Goal: Transaction & Acquisition: Purchase product/service

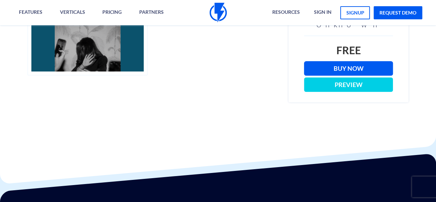
scroll to position [241, 0]
click at [330, 69] on link "Buy Now" at bounding box center [348, 68] width 89 height 14
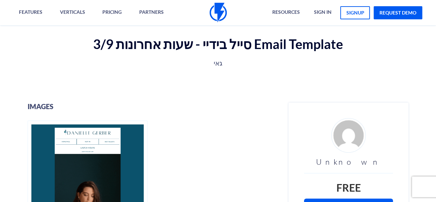
scroll to position [207, 0]
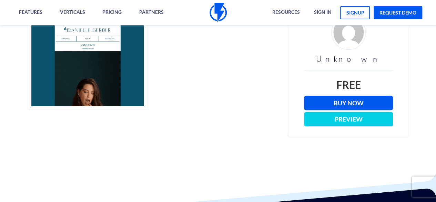
click at [349, 96] on link "Buy Now" at bounding box center [348, 102] width 89 height 14
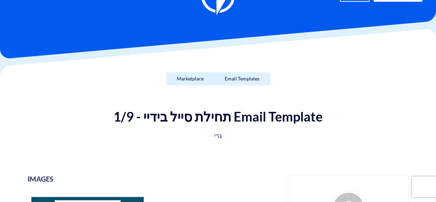
scroll to position [207, 0]
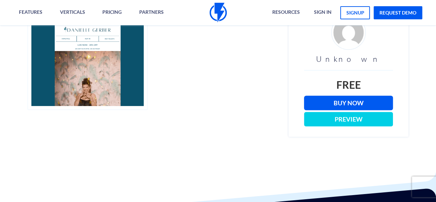
click at [352, 95] on link "Buy Now" at bounding box center [348, 102] width 89 height 14
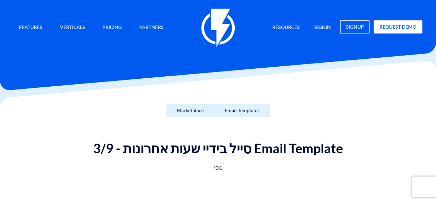
scroll to position [138, 0]
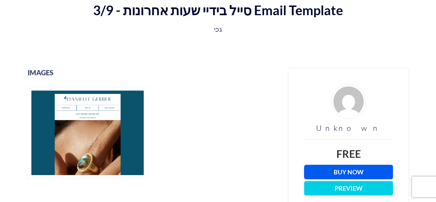
click at [368, 172] on link "Buy Now" at bounding box center [348, 171] width 89 height 14
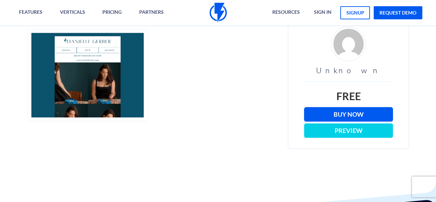
scroll to position [207, 0]
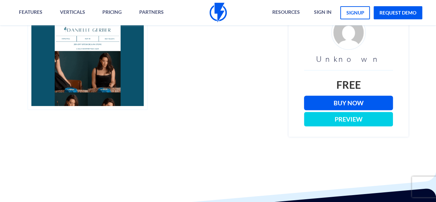
click at [357, 96] on link "Buy Now" at bounding box center [348, 102] width 89 height 14
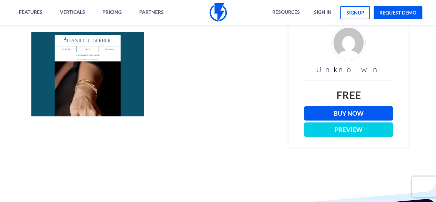
scroll to position [207, 0]
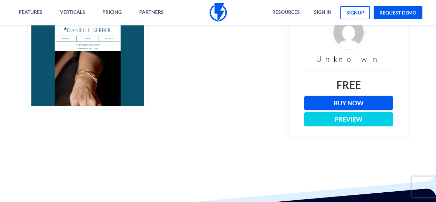
click at [356, 104] on link "Buy Now" at bounding box center [348, 102] width 89 height 14
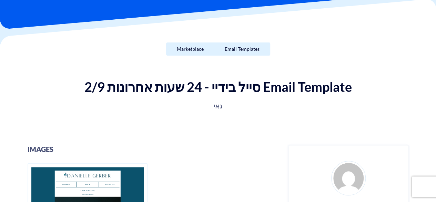
scroll to position [138, 0]
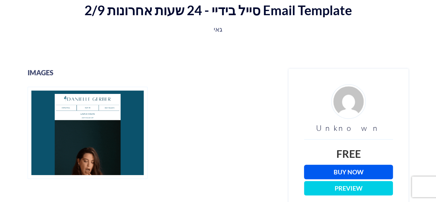
click at [364, 170] on link "Buy Now" at bounding box center [348, 171] width 89 height 14
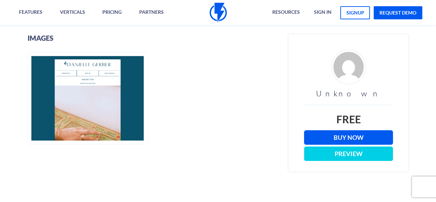
scroll to position [172, 0]
click at [356, 137] on link "Buy Now" at bounding box center [348, 137] width 89 height 14
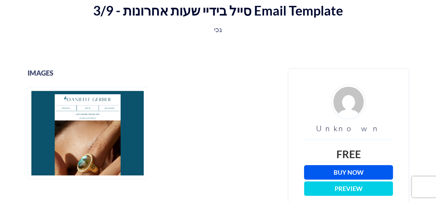
scroll to position [138, 0]
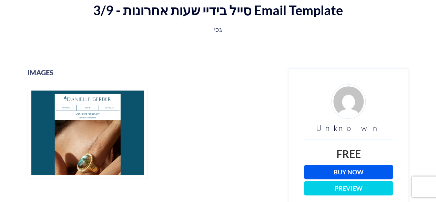
click at [364, 173] on link "Buy Now" at bounding box center [348, 171] width 89 height 14
